Goal: Check status: Check status

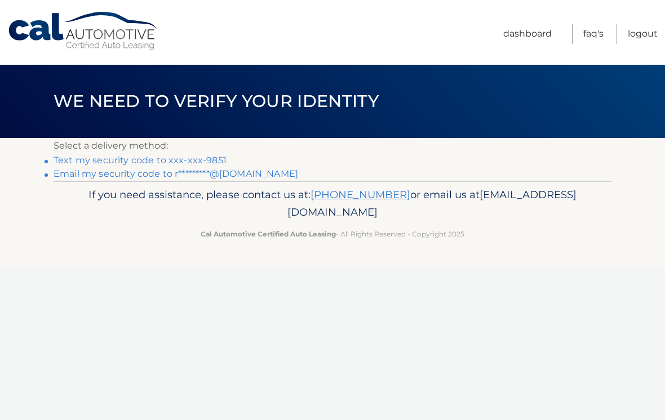
click at [162, 158] on link "Text my security code to xxx-xxx-9851" at bounding box center [140, 160] width 173 height 11
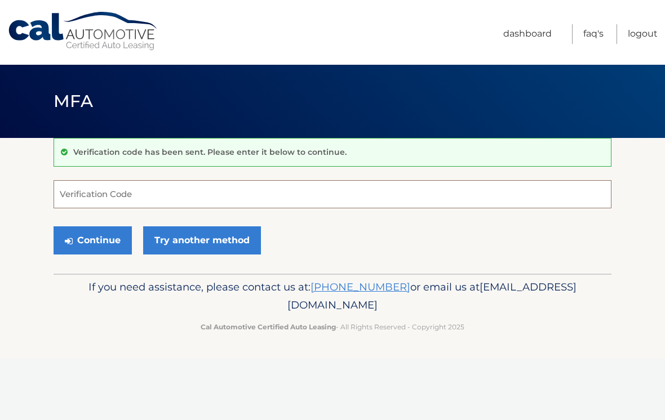
click at [106, 190] on input "Verification Code" at bounding box center [333, 194] width 558 height 28
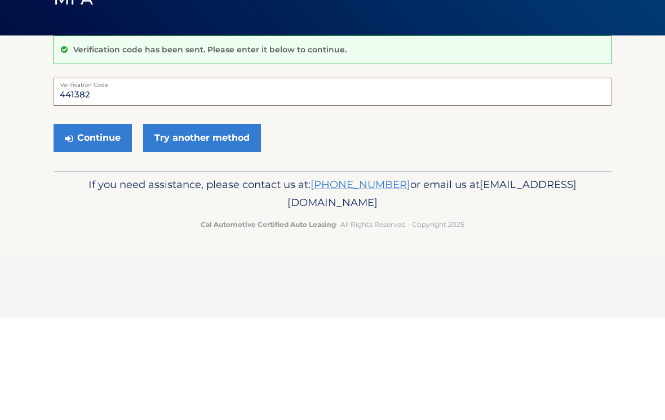
type input "441382"
click at [103, 226] on button "Continue" at bounding box center [93, 240] width 78 height 28
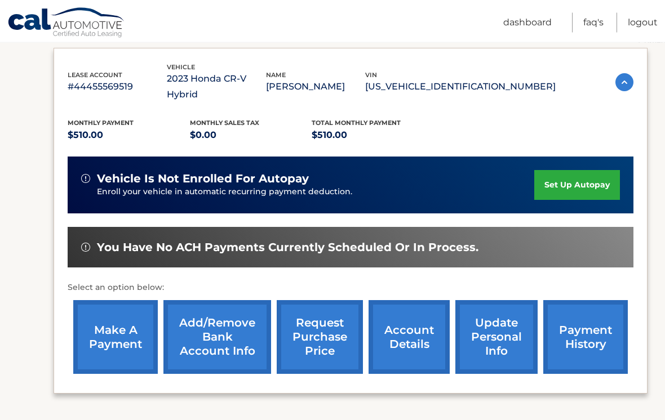
scroll to position [193, 0]
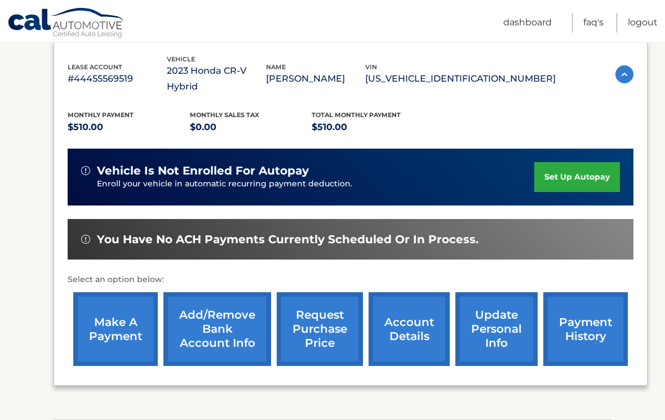
click at [574, 314] on link "payment history" at bounding box center [585, 329] width 85 height 74
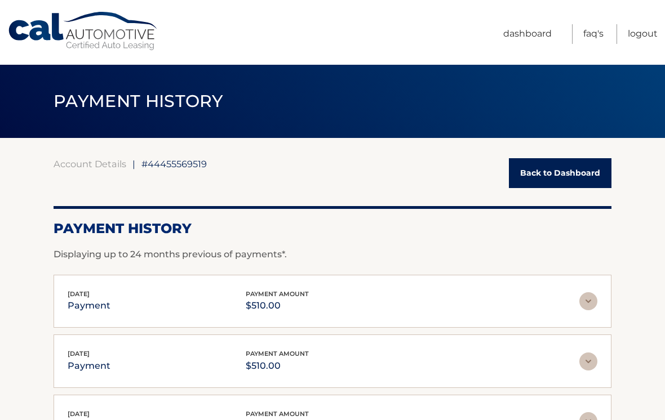
click at [636, 32] on link "Logout" at bounding box center [643, 34] width 30 height 20
